Goal: Transaction & Acquisition: Book appointment/travel/reservation

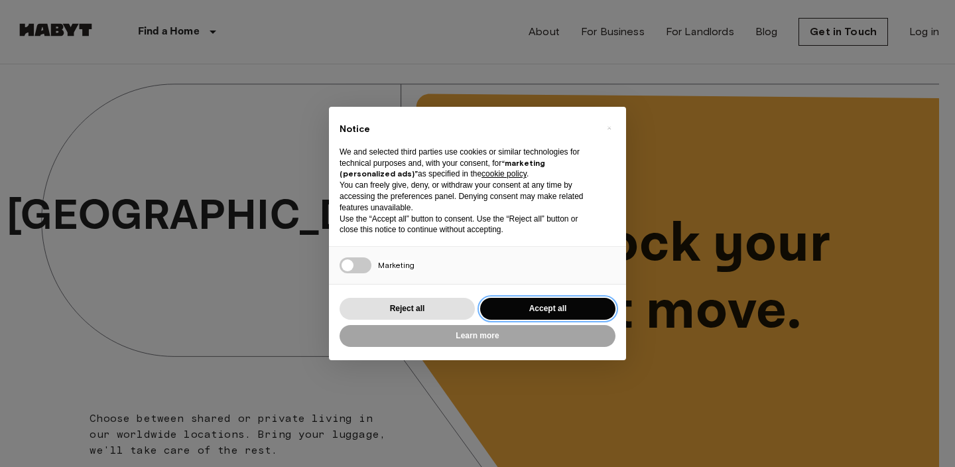
click at [524, 314] on button "Accept all" at bounding box center [547, 309] width 135 height 22
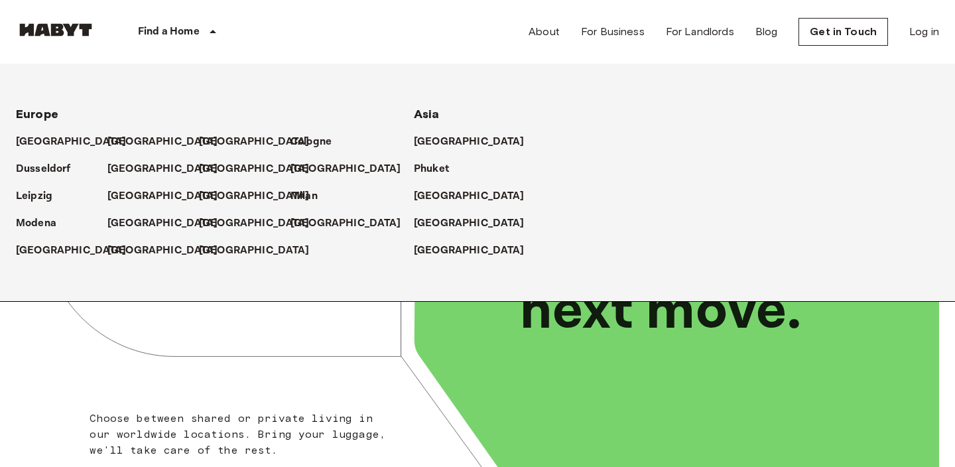
click at [188, 23] on div "Find a Home" at bounding box center [179, 32] width 168 height 64
click at [127, 143] on p "[GEOGRAPHIC_DATA]" at bounding box center [165, 142] width 111 height 16
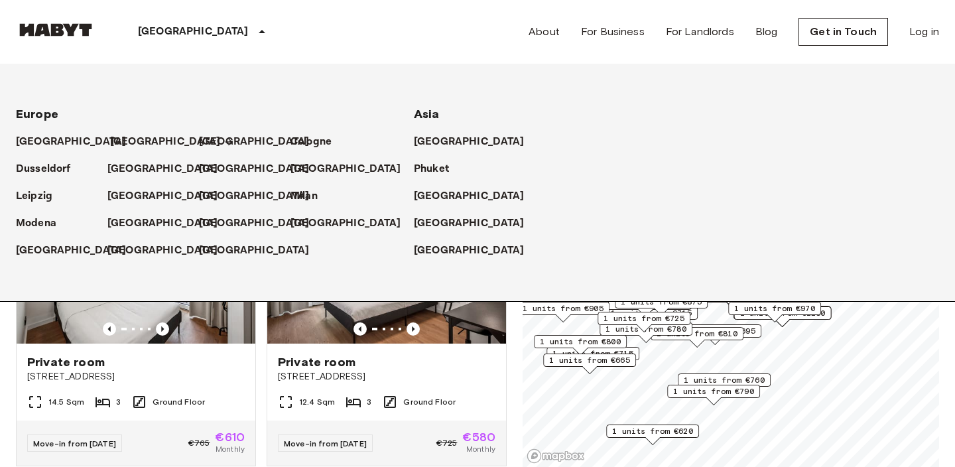
click at [117, 142] on p "[GEOGRAPHIC_DATA]" at bounding box center [165, 142] width 111 height 16
click at [170, 31] on div "[GEOGRAPHIC_DATA]" at bounding box center [203, 32] width 217 height 64
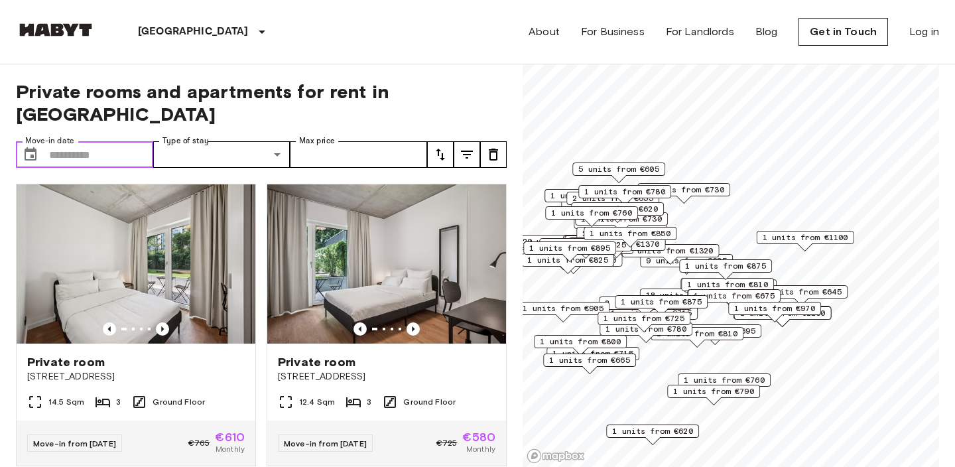
click at [73, 141] on input "Move-in date" at bounding box center [101, 154] width 104 height 27
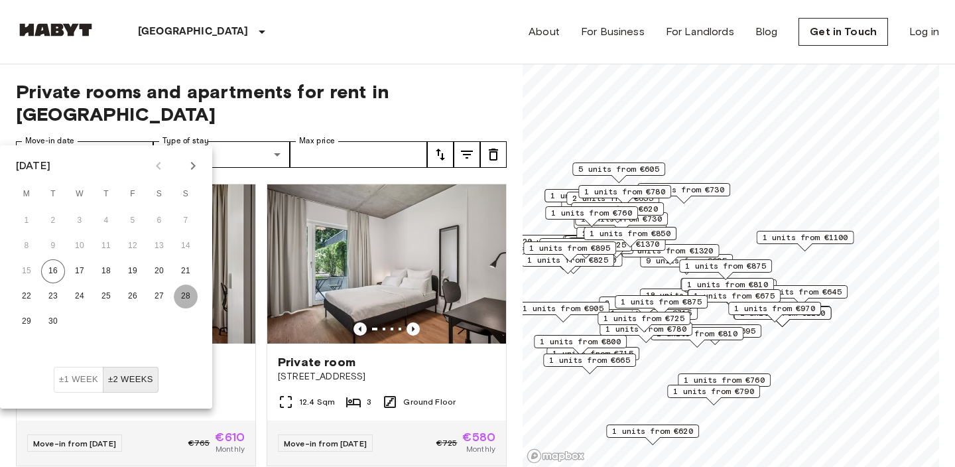
click at [181, 299] on button "28" at bounding box center [186, 296] width 24 height 24
type input "**********"
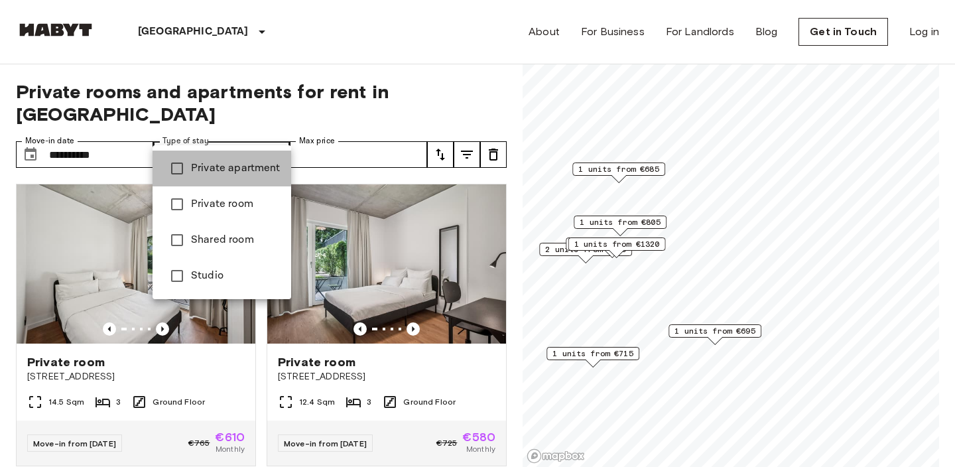
click at [237, 176] on span "Private apartment" at bounding box center [236, 168] width 90 height 16
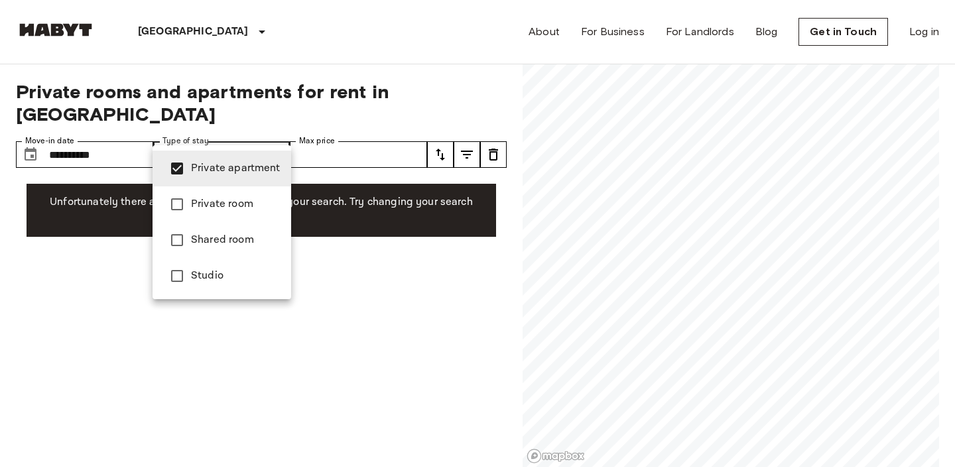
click at [216, 281] on span "Studio" at bounding box center [236, 276] width 90 height 16
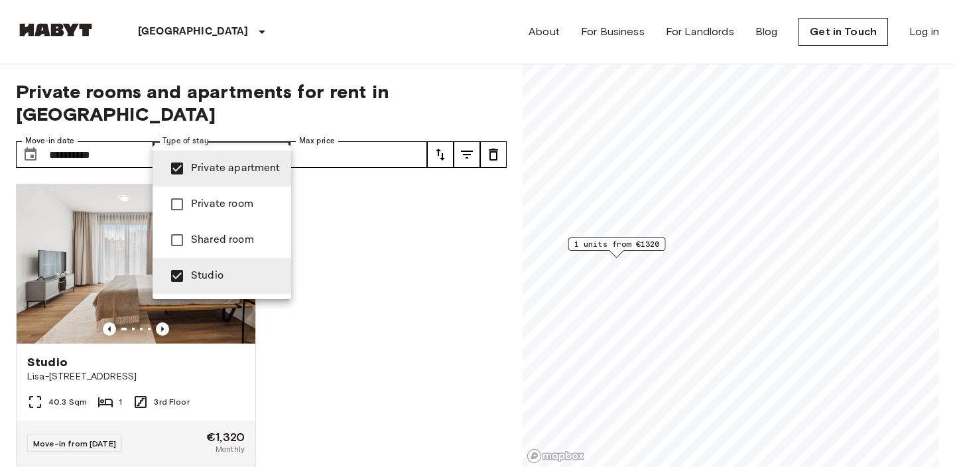
click at [365, 241] on div at bounding box center [477, 233] width 955 height 467
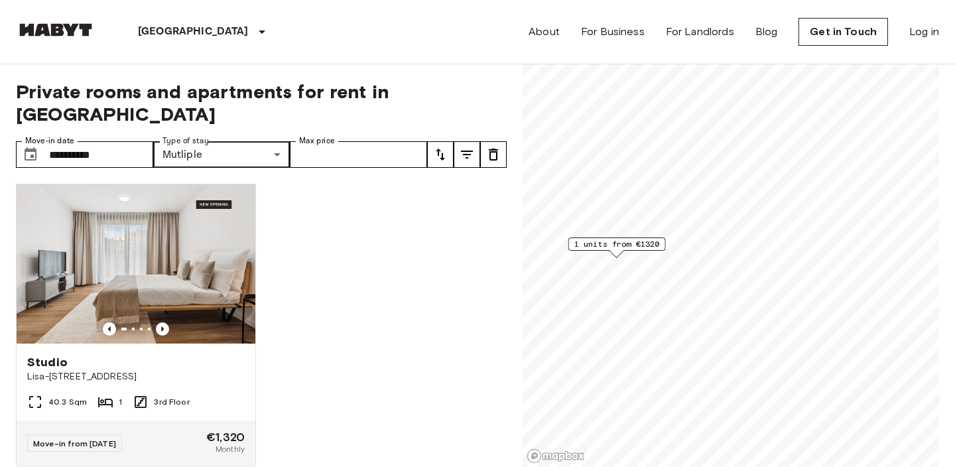
scroll to position [3, 0]
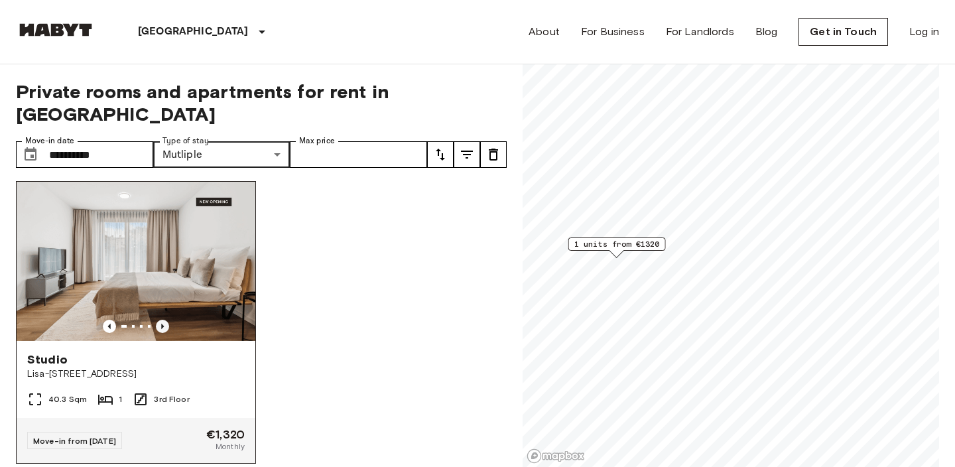
click at [166, 320] on icon "Previous image" at bounding box center [162, 326] width 13 height 13
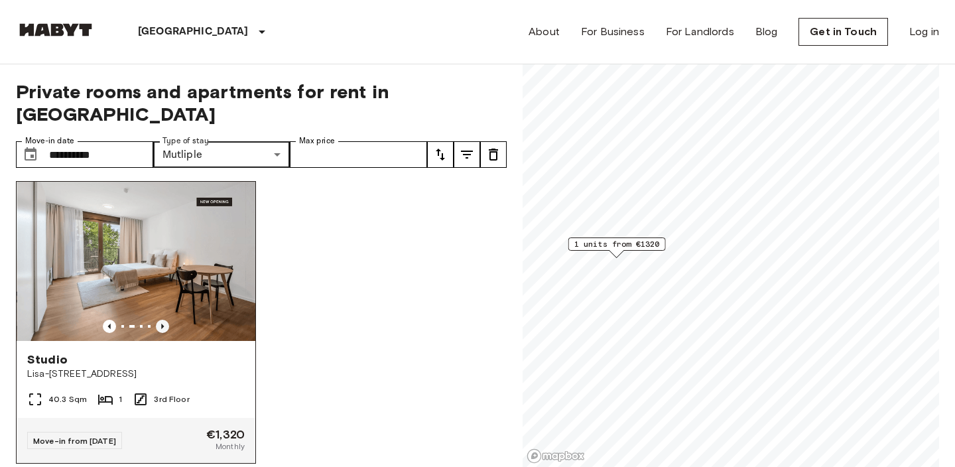
click at [166, 320] on icon "Previous image" at bounding box center [162, 326] width 13 height 13
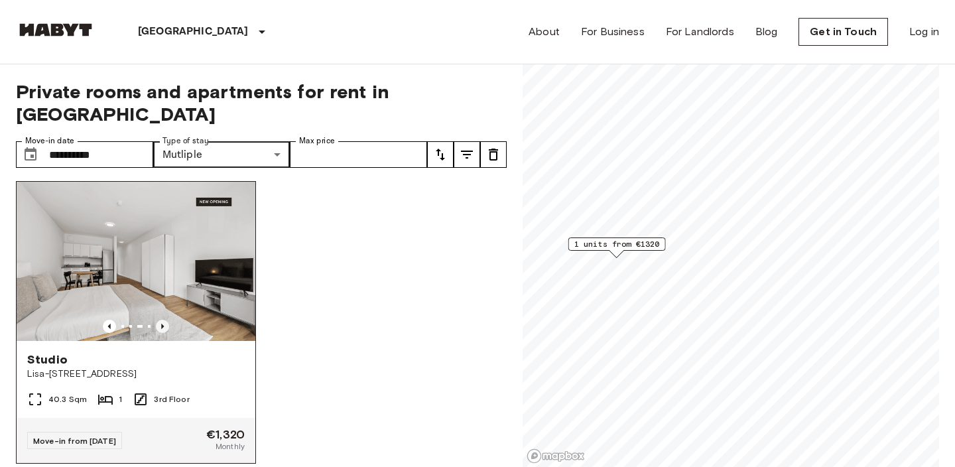
click at [166, 320] on icon "Previous image" at bounding box center [162, 326] width 13 height 13
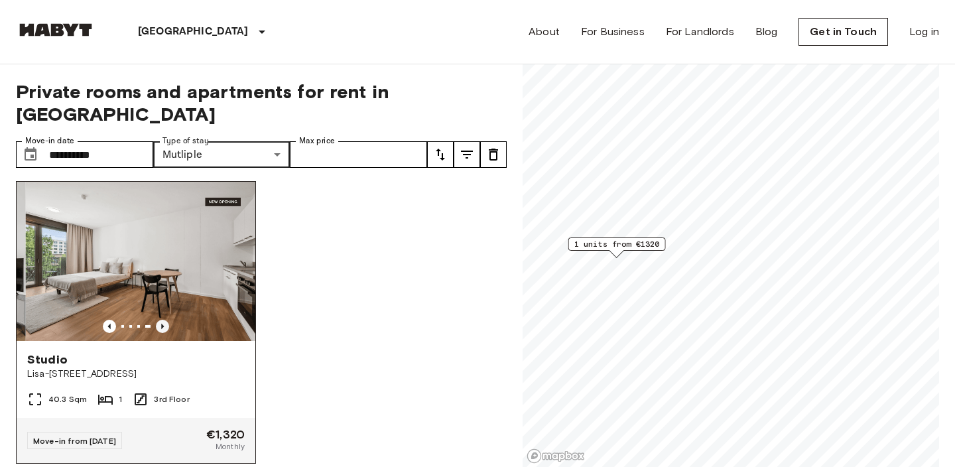
click at [166, 320] on icon "Previous image" at bounding box center [162, 326] width 13 height 13
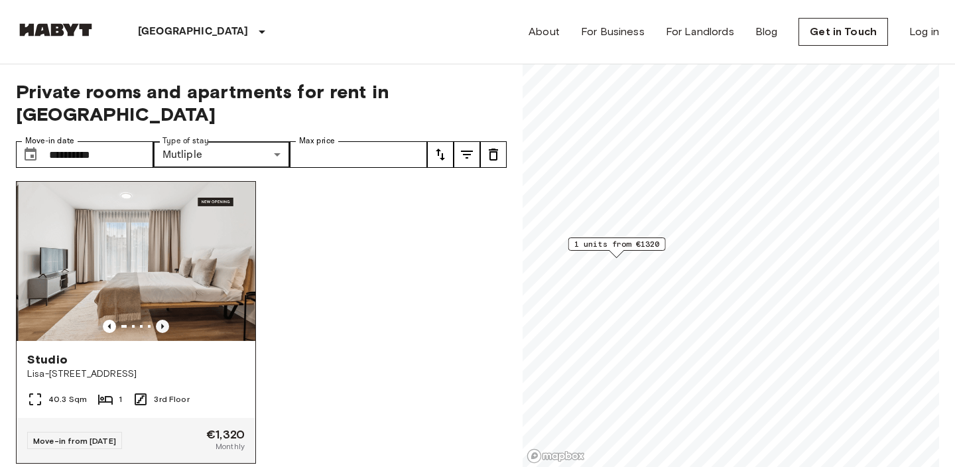
click at [166, 320] on icon "Previous image" at bounding box center [162, 326] width 13 height 13
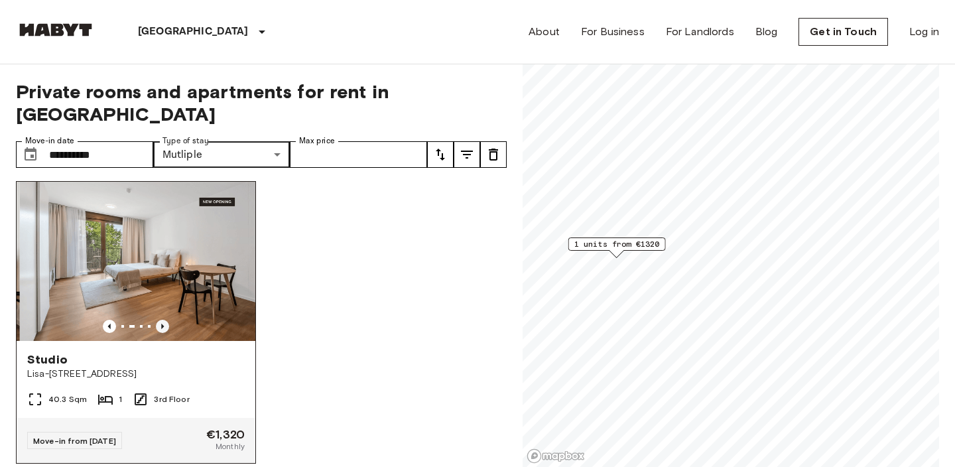
click at [166, 320] on icon "Previous image" at bounding box center [162, 326] width 13 height 13
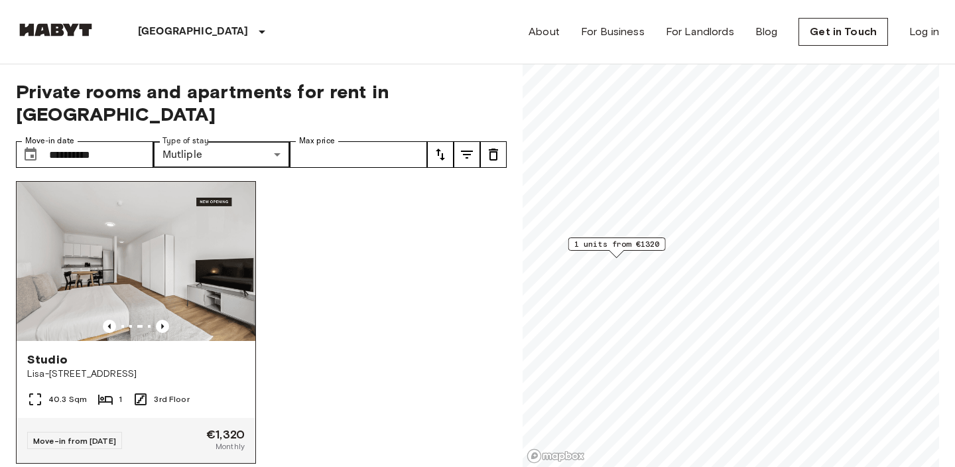
click at [194, 238] on img at bounding box center [136, 261] width 239 height 159
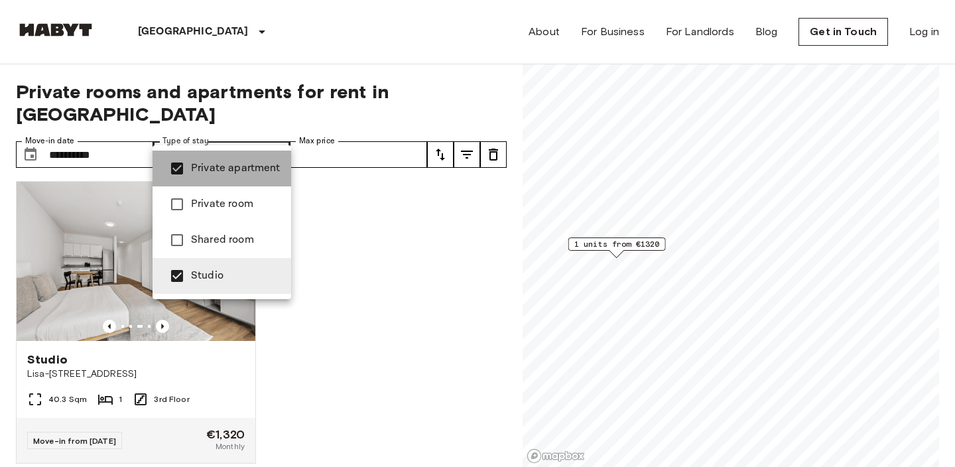
click at [251, 166] on span "Private apartment" at bounding box center [236, 168] width 90 height 16
type input "******"
click at [383, 241] on div at bounding box center [477, 233] width 955 height 467
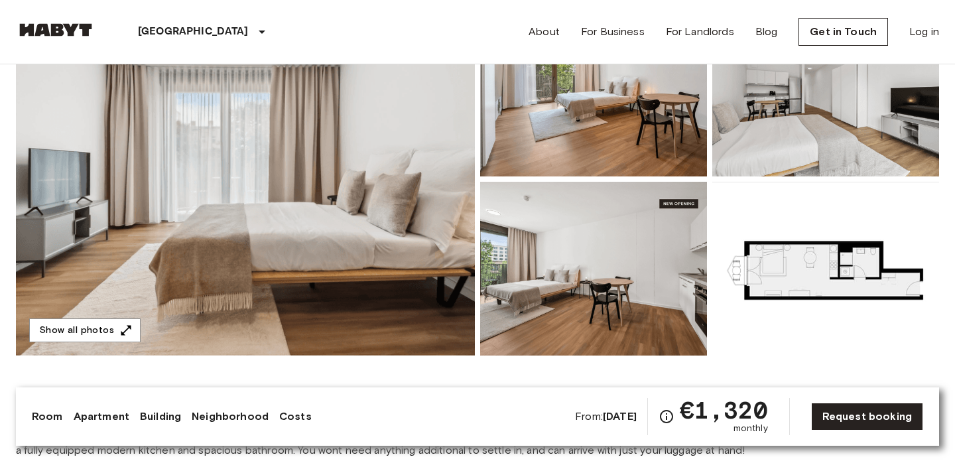
scroll to position [247, 0]
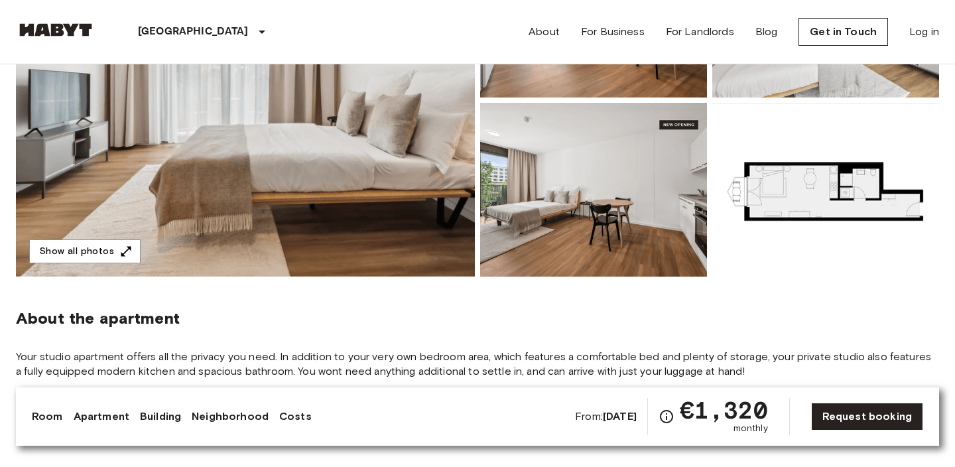
click at [615, 410] on b "[DATE]" at bounding box center [620, 416] width 34 height 13
